Goal: Download file/media

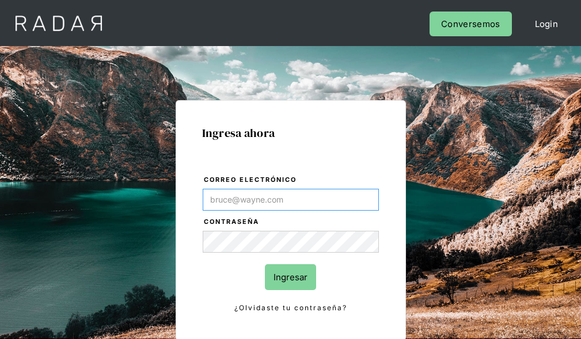
type input "[EMAIL_ADDRESS][PERSON_NAME][DOMAIN_NAME]"
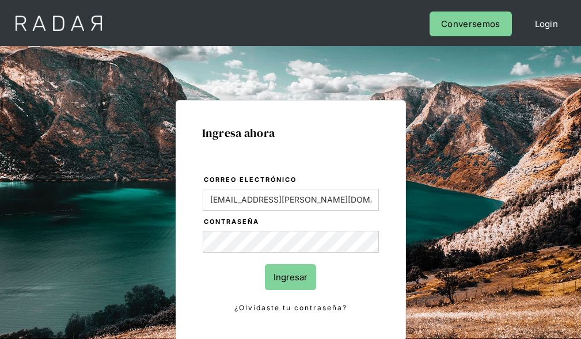
click at [290, 277] on input "Ingresar" at bounding box center [290, 277] width 51 height 26
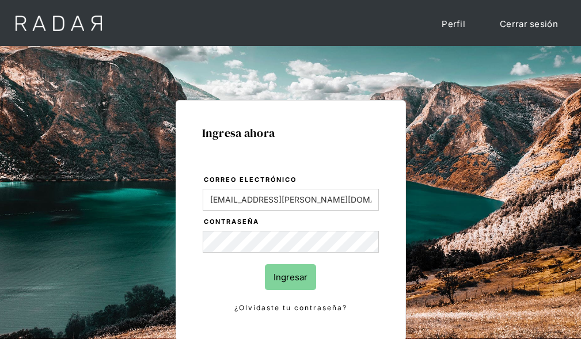
click at [290, 277] on input "Ingresar" at bounding box center [290, 277] width 51 height 26
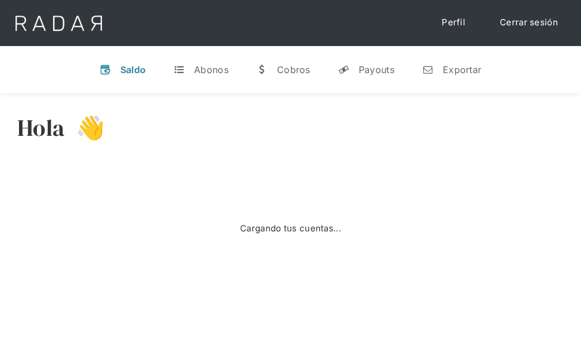
select select "7"
select select "prontopaga"
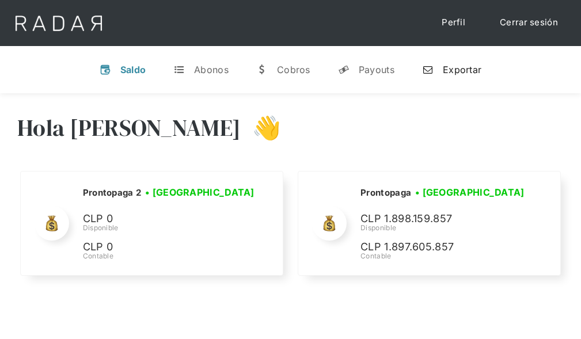
click at [451, 69] on div "Exportar" at bounding box center [461, 70] width 39 height 12
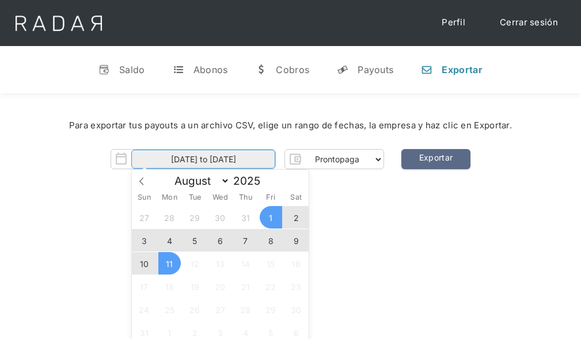
click at [203, 159] on input "[DATE] to [DATE]" at bounding box center [203, 159] width 144 height 19
click at [144, 264] on span "10" at bounding box center [144, 263] width 22 height 22
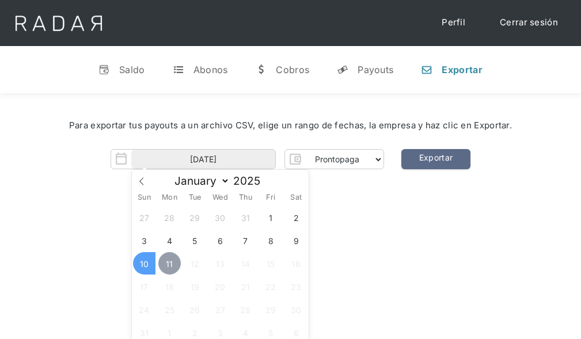
click at [169, 264] on span "11" at bounding box center [169, 263] width 22 height 22
type input "10-08-2025 to 11-08-2025"
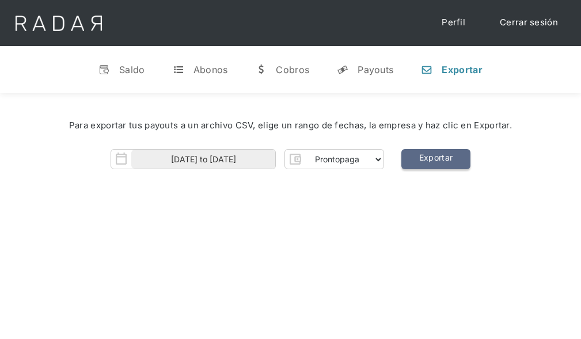
click at [435, 159] on link "Exportar" at bounding box center [435, 159] width 69 height 20
